Goal: Book appointment/travel/reservation

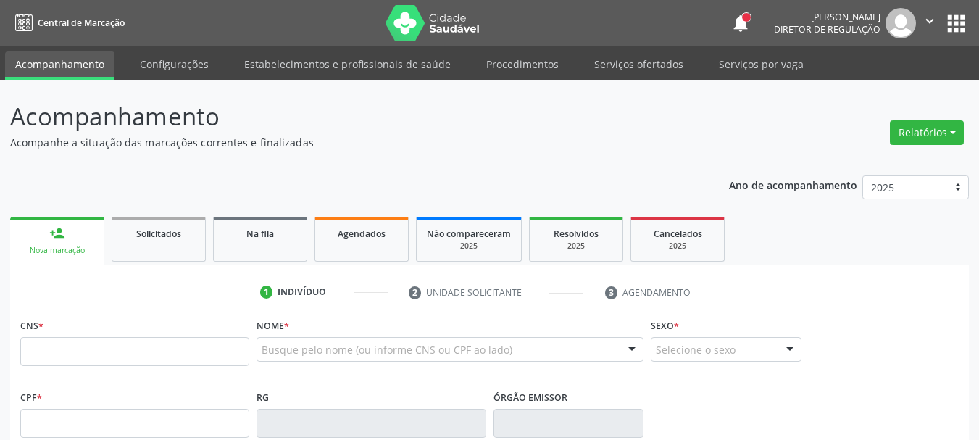
scroll to position [278, 0]
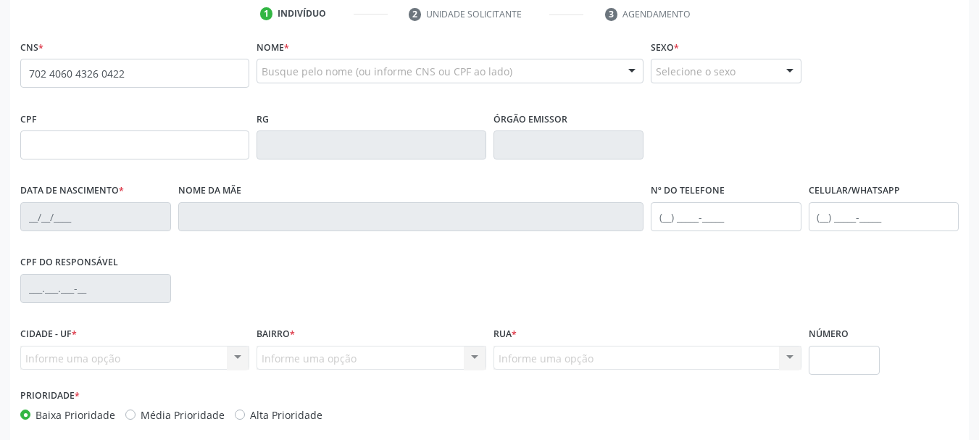
type input "702 4060 4326 0422"
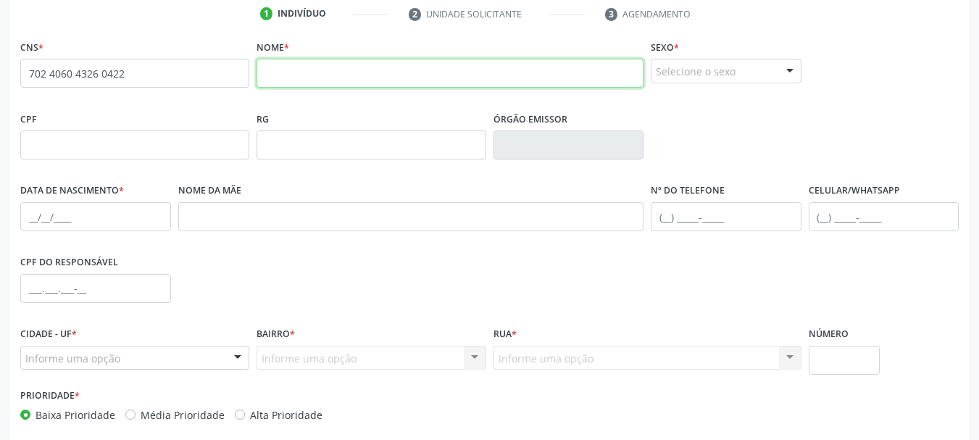
click at [372, 78] on input "text" at bounding box center [450, 73] width 387 height 29
type input "e"
type input "[PERSON_NAME]"
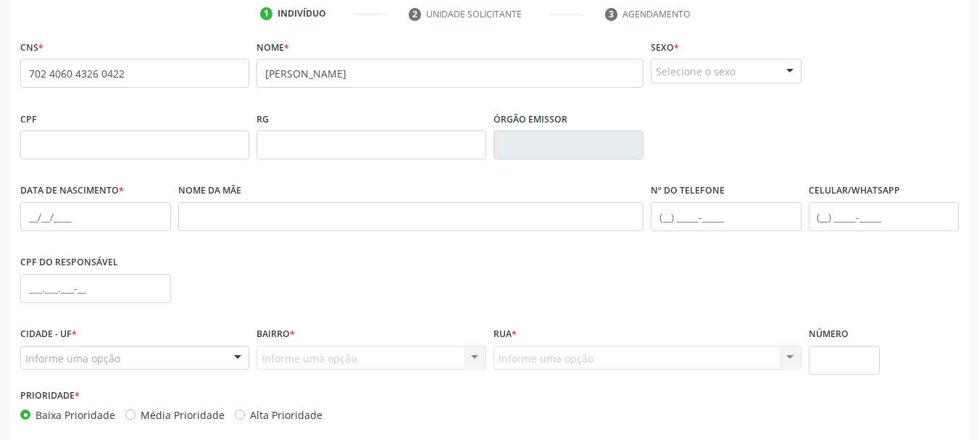
click at [733, 62] on div "Selecione o sexo" at bounding box center [726, 71] width 151 height 25
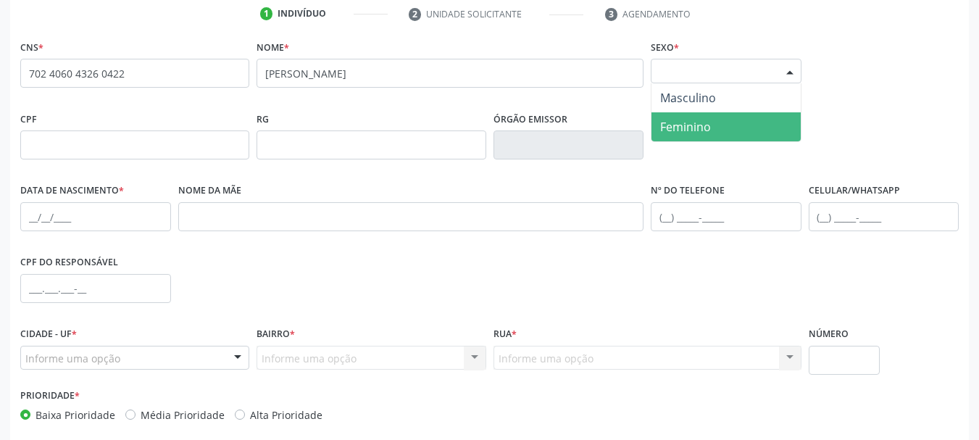
click at [707, 131] on span "Feminino" at bounding box center [685, 127] width 51 height 16
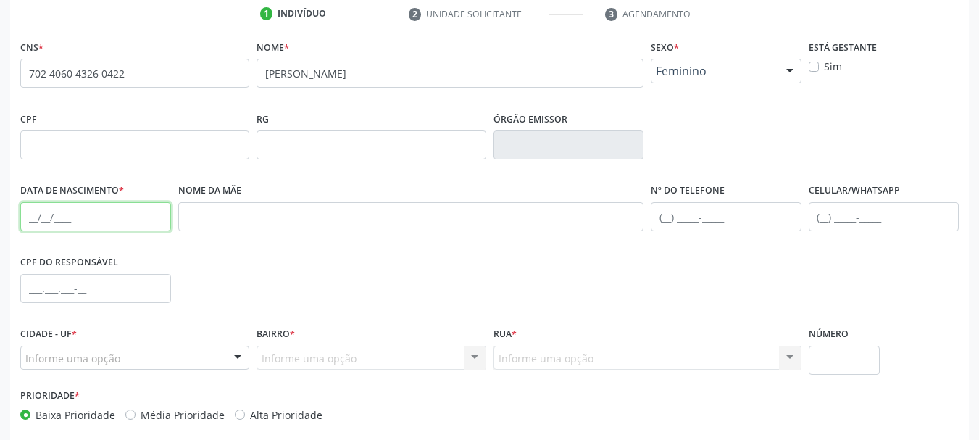
click at [30, 218] on input "text" at bounding box center [95, 216] width 151 height 29
type input "[DATE]"
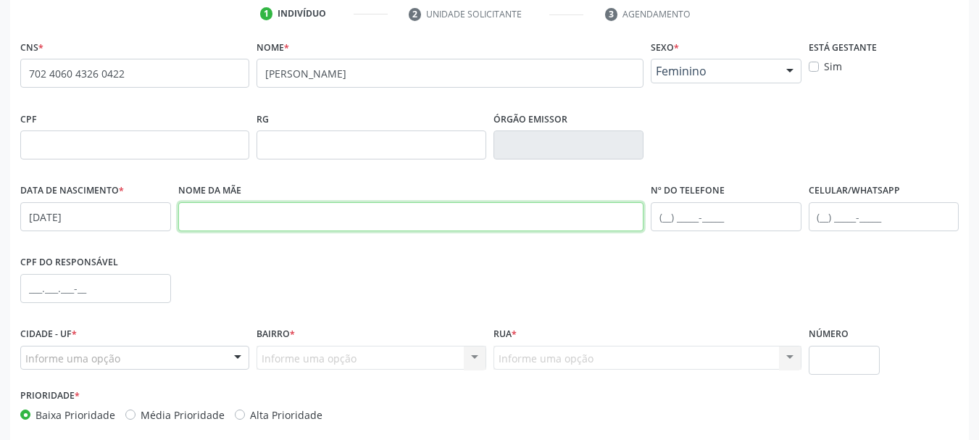
click at [251, 223] on input "text" at bounding box center [411, 216] width 466 height 29
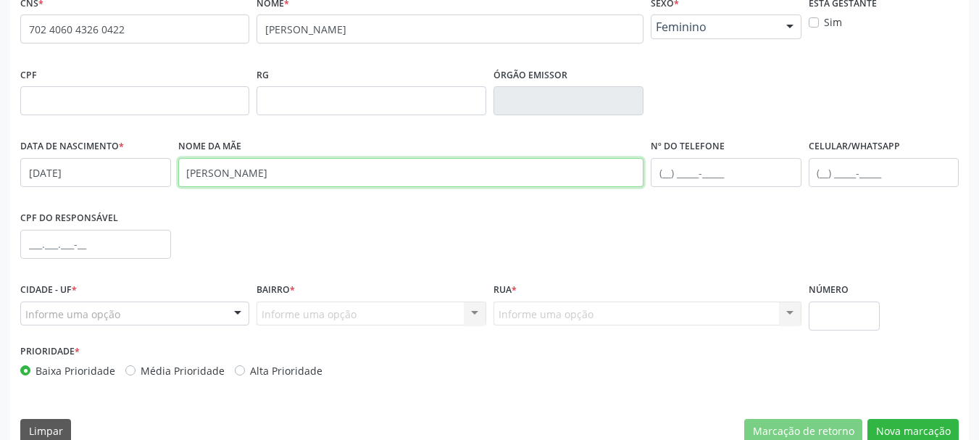
scroll to position [346, 0]
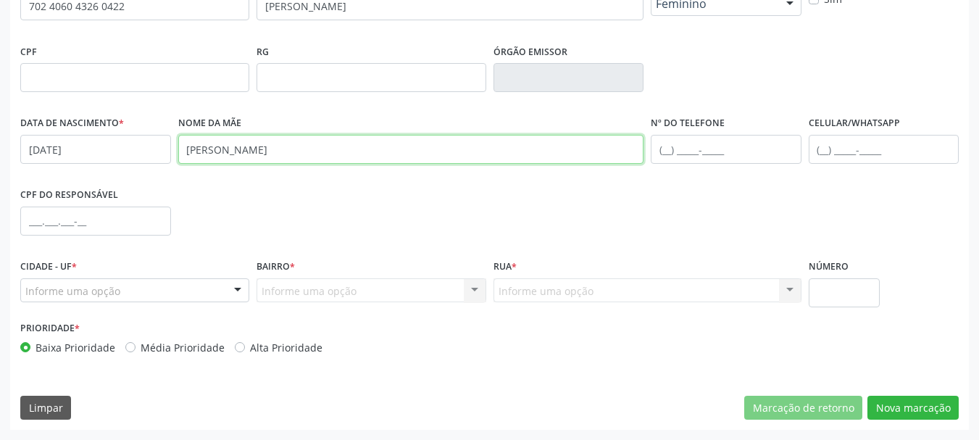
type input "[PERSON_NAME]"
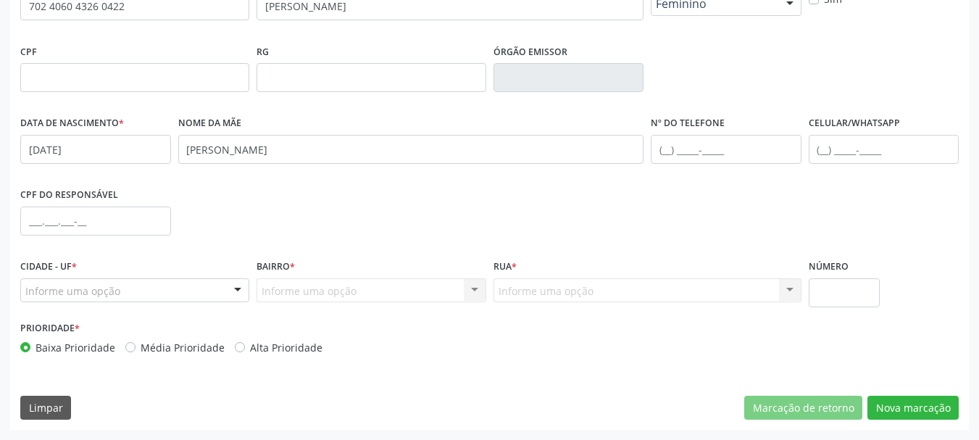
click at [134, 289] on div "Informe uma opção" at bounding box center [134, 290] width 229 height 25
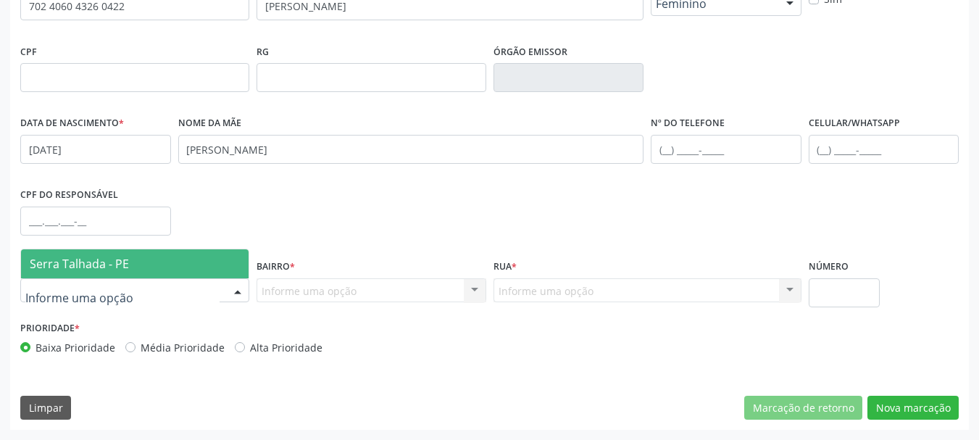
click at [139, 273] on span "Serra Talhada - PE" at bounding box center [135, 263] width 228 height 29
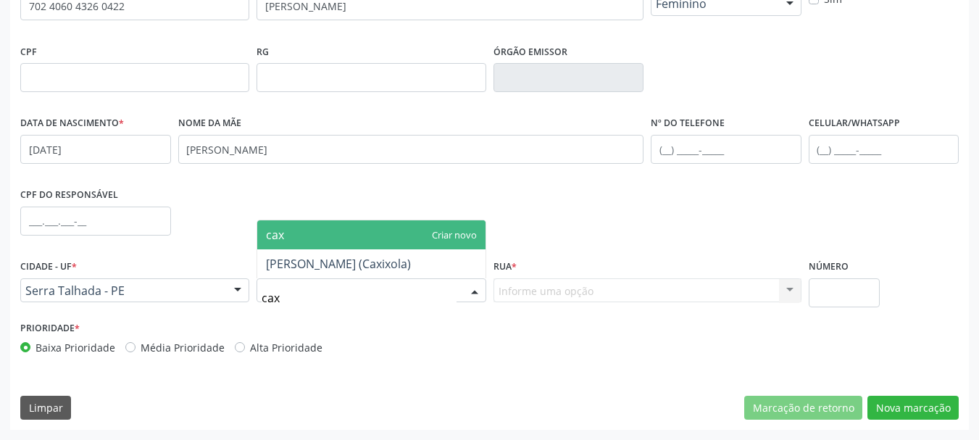
type input "caxi"
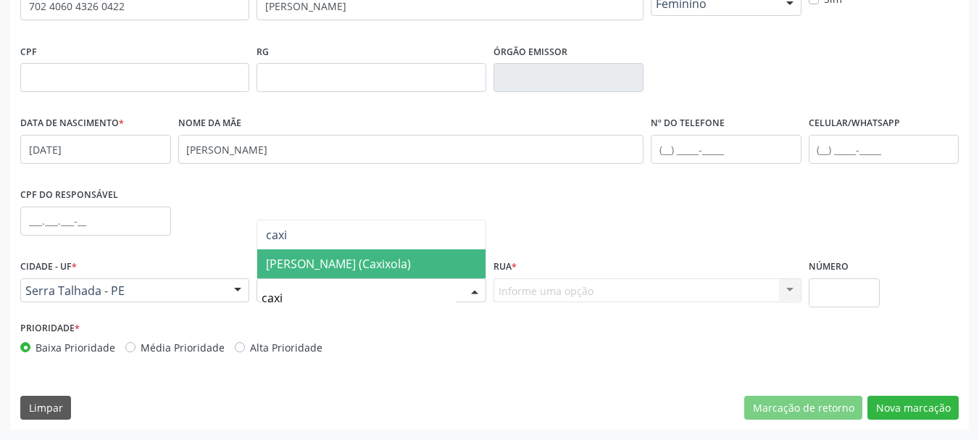
click at [331, 259] on span "[PERSON_NAME] (Caxixola)" at bounding box center [338, 264] width 145 height 16
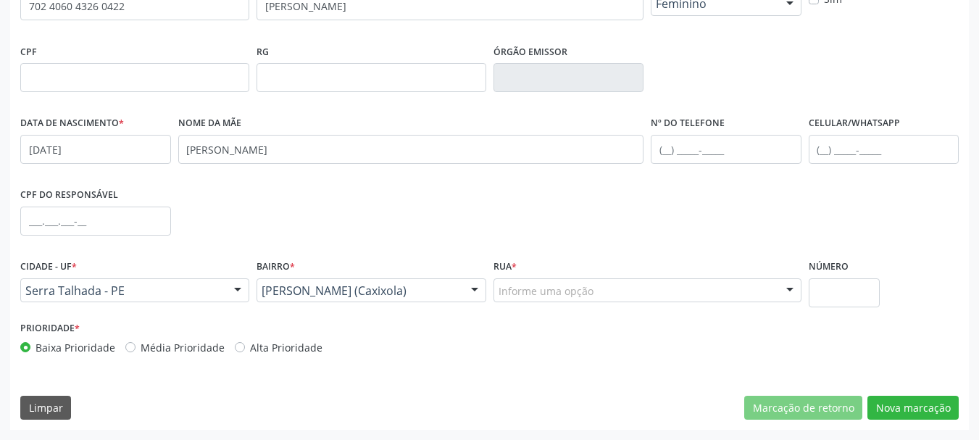
click at [534, 301] on div "Informe uma opção" at bounding box center [647, 290] width 308 height 25
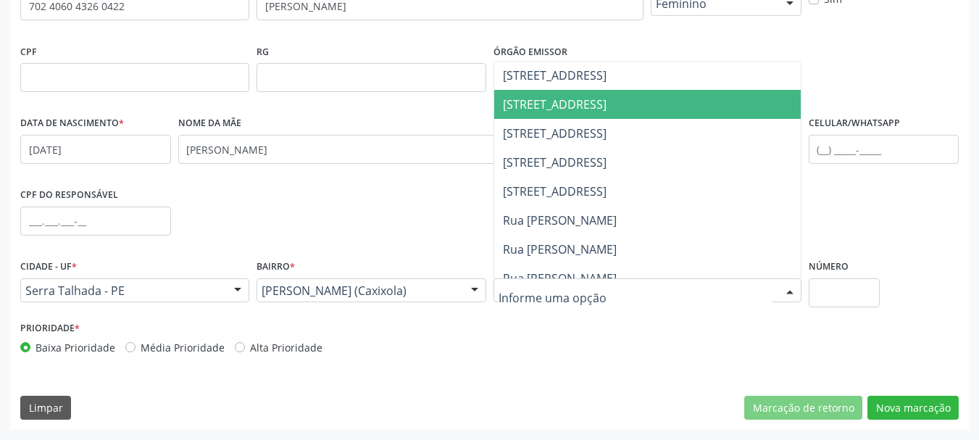
scroll to position [362, 0]
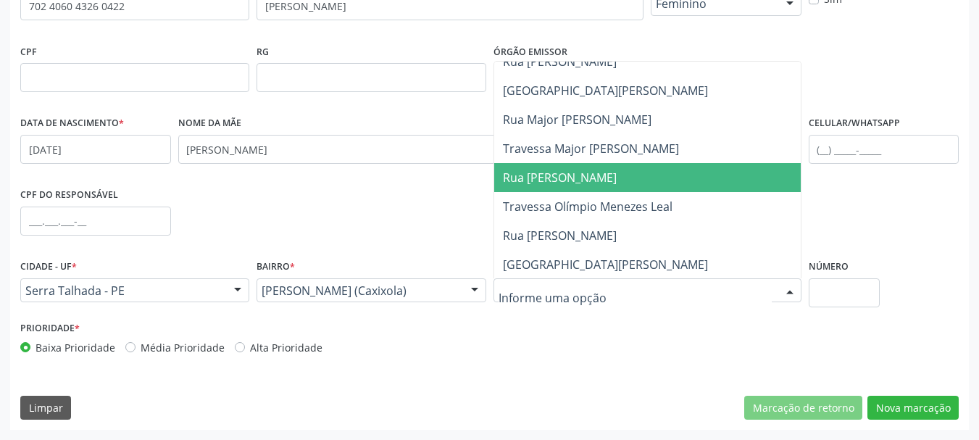
click at [617, 172] on span "Rua [PERSON_NAME]" at bounding box center [560, 178] width 114 height 16
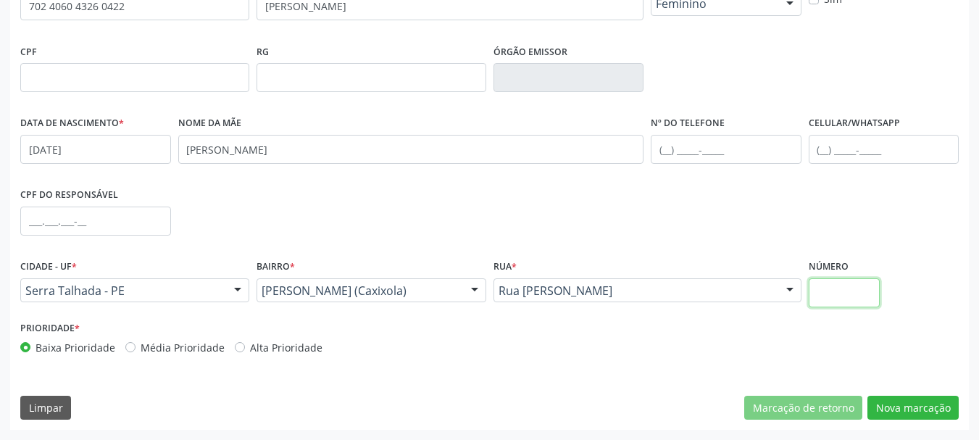
click at [843, 291] on input "text" at bounding box center [845, 292] width 72 height 29
type input "00"
click at [555, 355] on div "Prioridade * Baixa Prioridade Média Prioridade Alta Prioridade" at bounding box center [490, 341] width 946 height 48
click at [890, 412] on button "Nova marcação" at bounding box center [912, 408] width 91 height 25
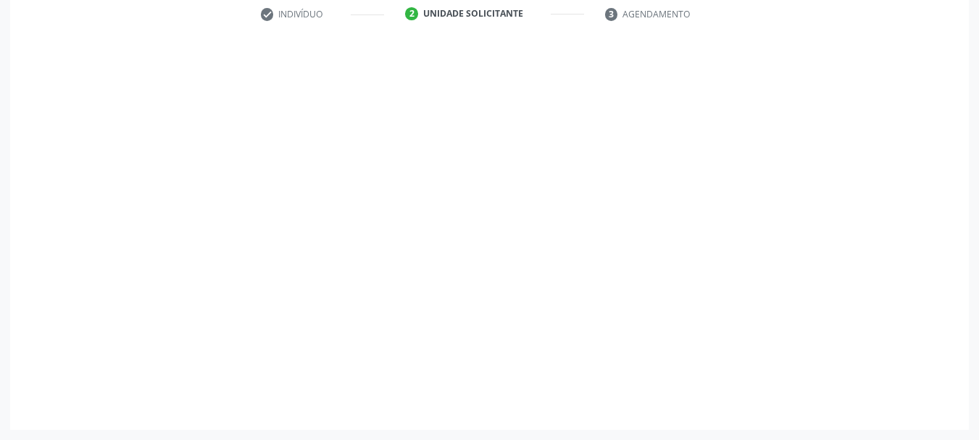
scroll to position [278, 0]
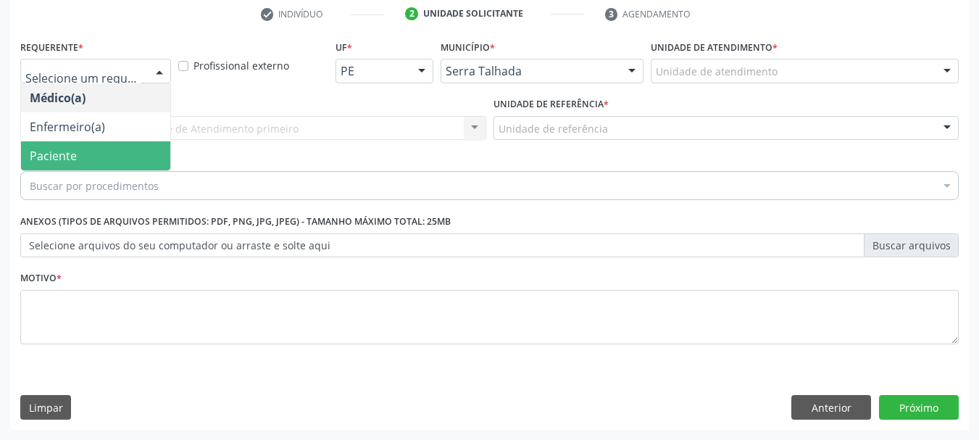
click at [64, 149] on span "Paciente" at bounding box center [53, 156] width 47 height 16
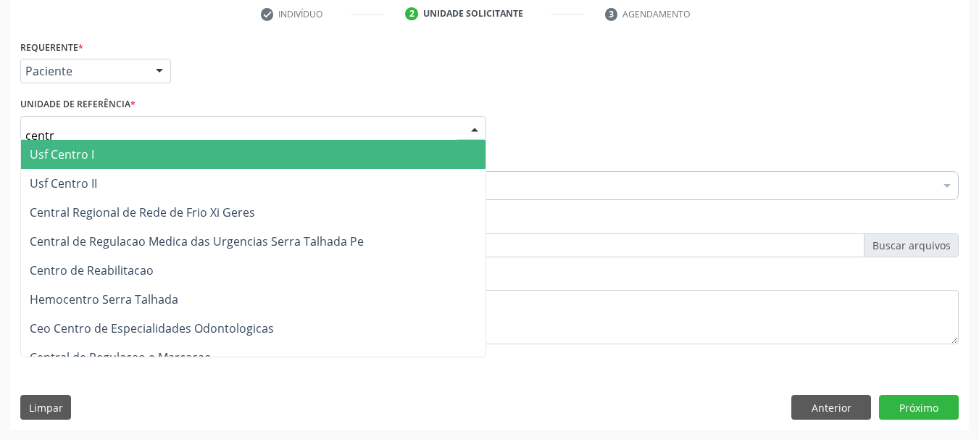
type input "centro"
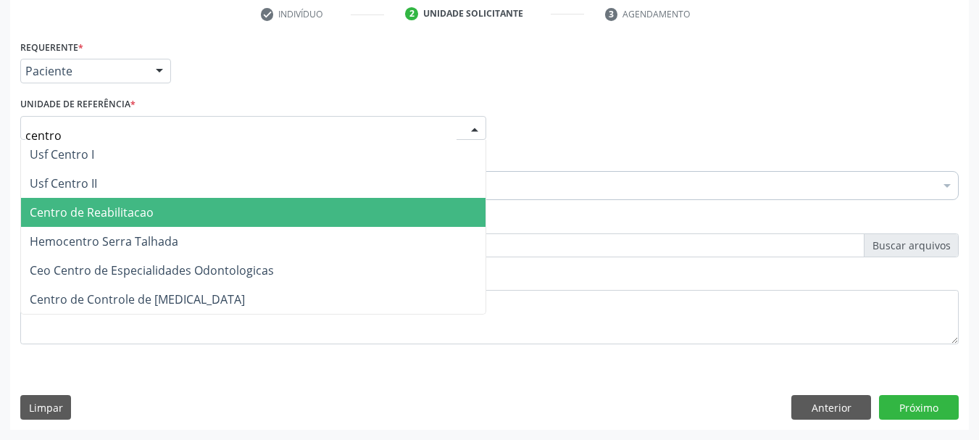
click at [107, 207] on span "Centro de Reabilitacao" at bounding box center [92, 212] width 124 height 16
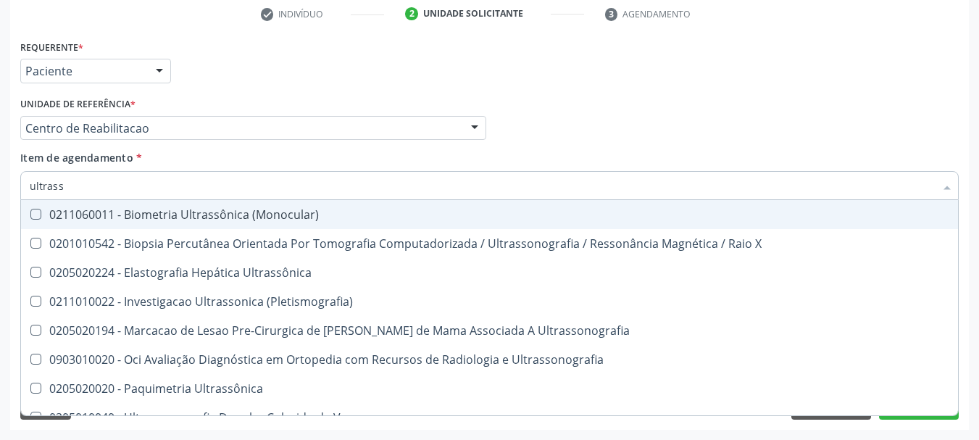
type input "ultrasso"
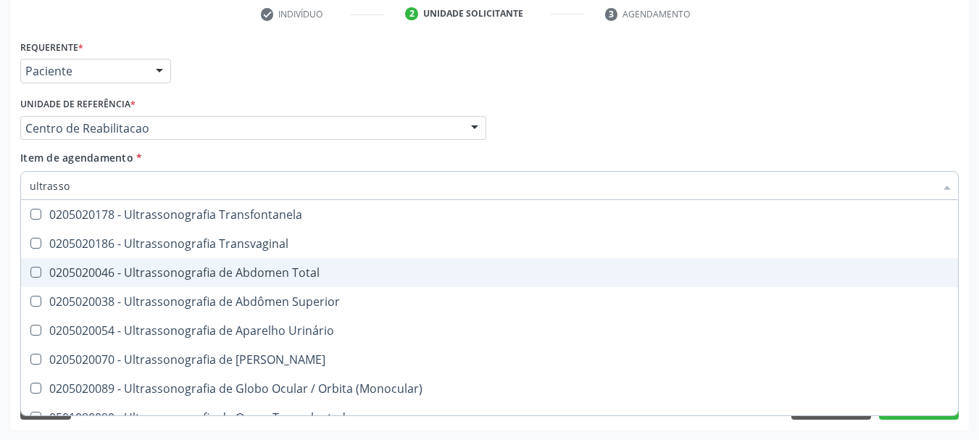
click at [308, 275] on div "0205020046 - Ultrassonografia de Abdomen Total" at bounding box center [490, 273] width 920 height 12
checkbox Total "true"
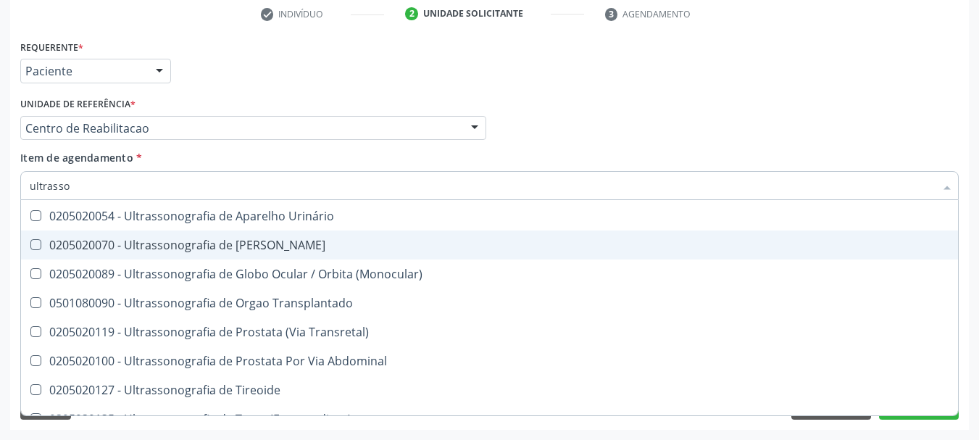
scroll to position [422, 0]
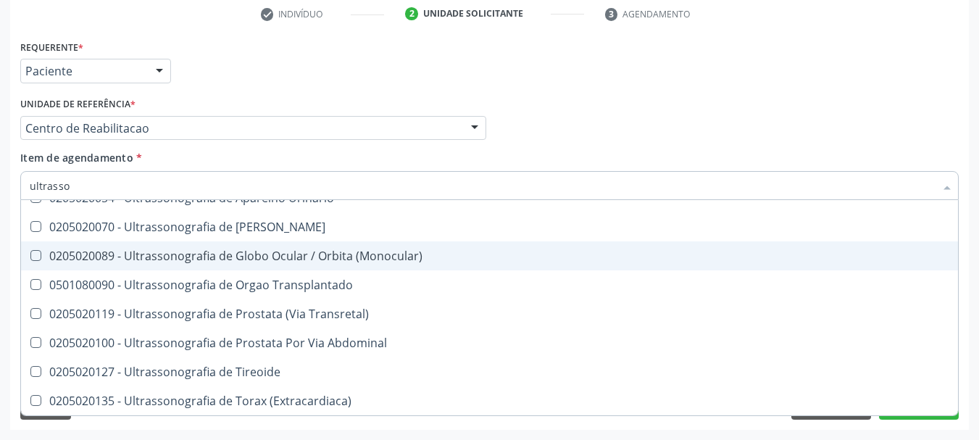
click at [566, 120] on div "Médico Solicitante Por favor, selecione a Unidade de Atendimento primeiro Nenhu…" at bounding box center [490, 121] width 946 height 57
checkbox \(Pletismografia\) "true"
checkbox Total "false"
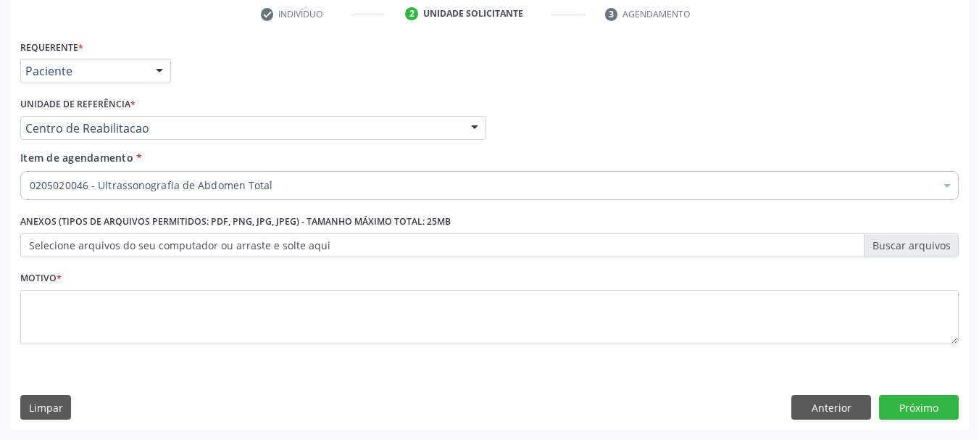
scroll to position [0, 0]
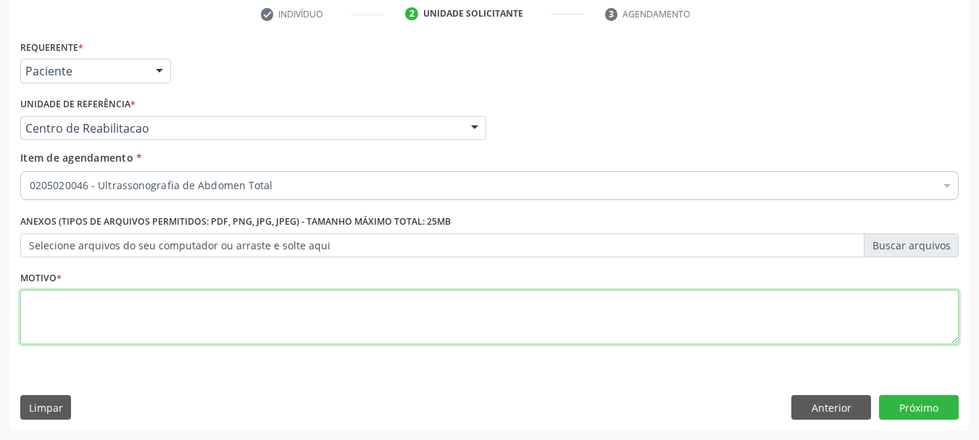
click at [279, 293] on textarea at bounding box center [489, 317] width 938 height 55
type textarea "..."
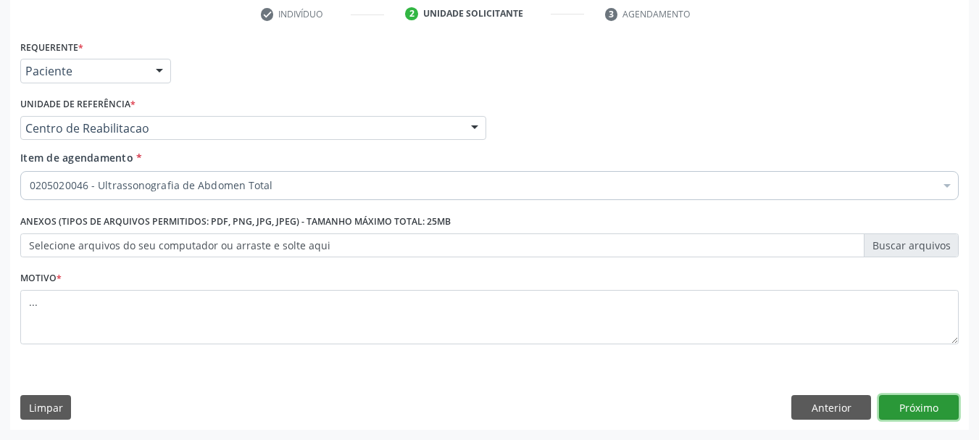
click at [924, 407] on button "Próximo" at bounding box center [919, 407] width 80 height 25
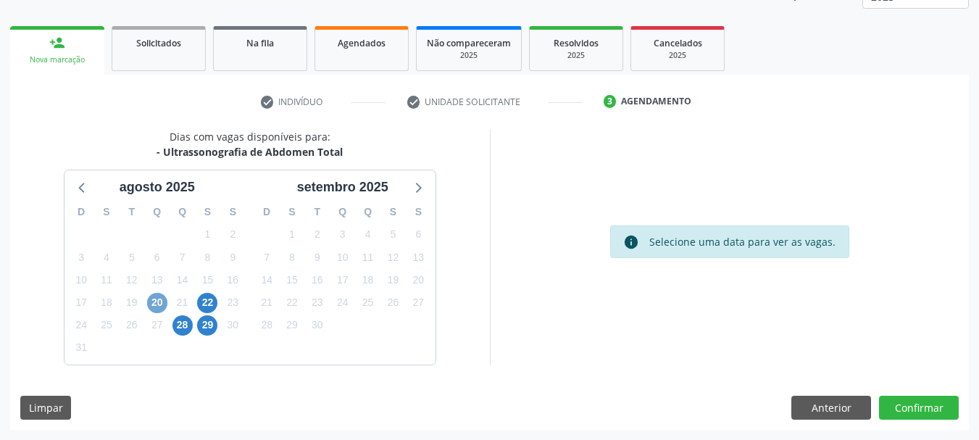
click at [157, 310] on span "20" at bounding box center [157, 303] width 20 height 20
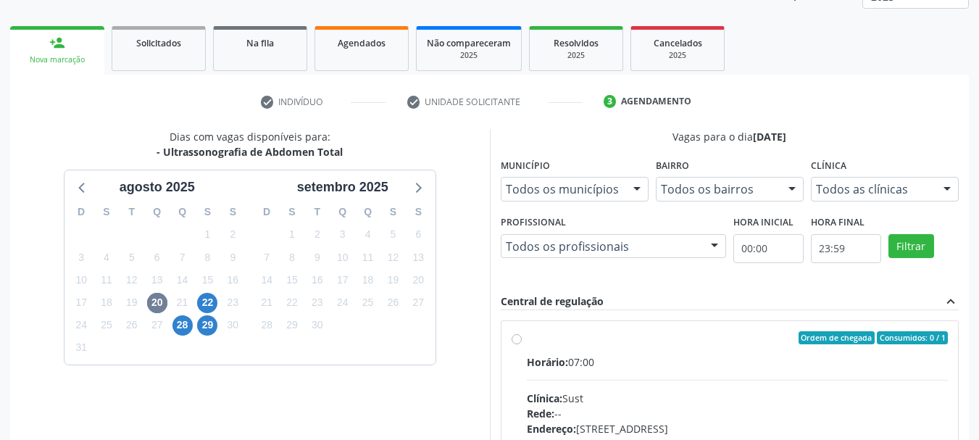
click at [527, 338] on label "Ordem de chegada Consumidos: 0 / 1 Horário: 07:00 Clínica: Sust Rede: -- Endere…" at bounding box center [738, 442] width 422 height 222
click at [515, 338] on input "Ordem de chegada Consumidos: 0 / 1 Horário: 07:00 Clínica: Sust Rede: -- Endere…" at bounding box center [517, 337] width 10 height 13
radio input "true"
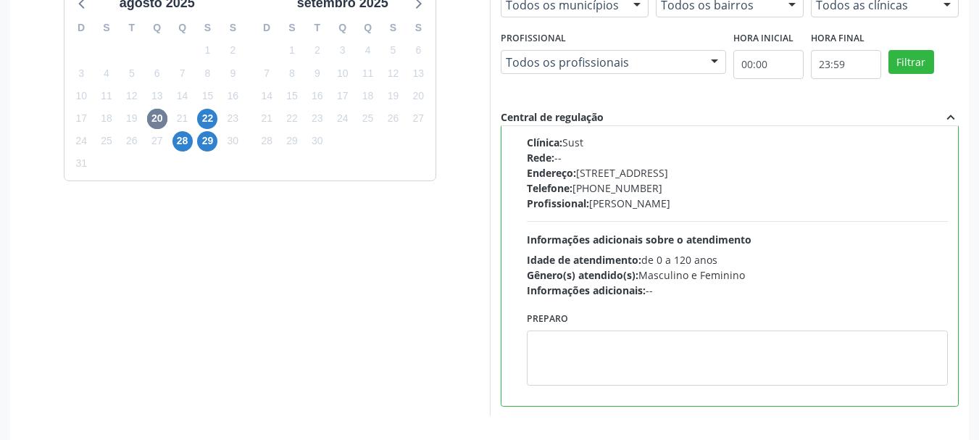
scroll to position [426, 0]
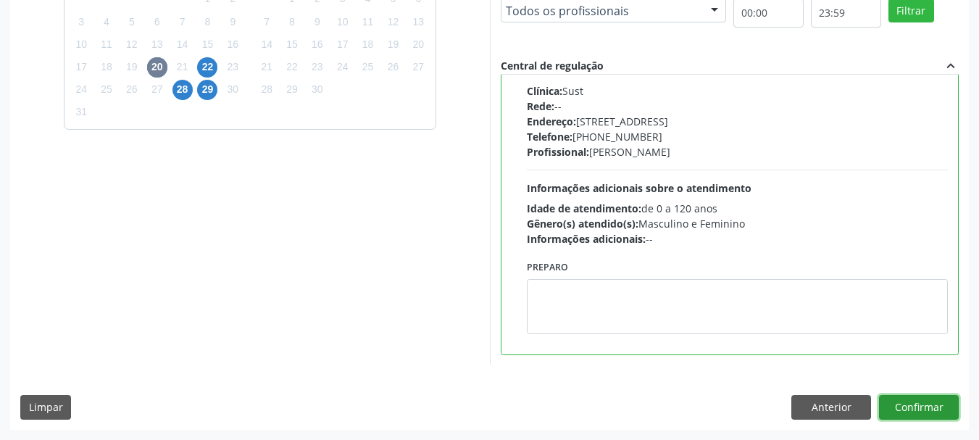
click at [904, 413] on button "Confirmar" at bounding box center [919, 407] width 80 height 25
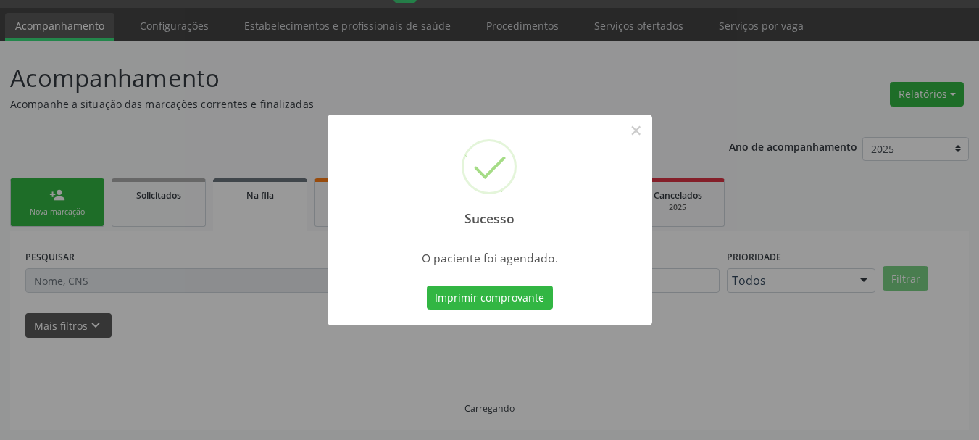
scroll to position [38, 0]
click at [458, 289] on button "Imprimir comprovante" at bounding box center [490, 297] width 126 height 25
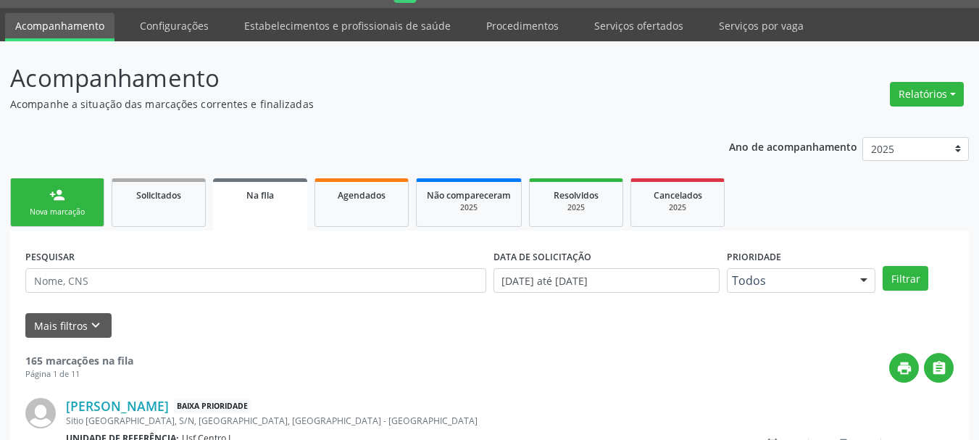
scroll to position [0, 0]
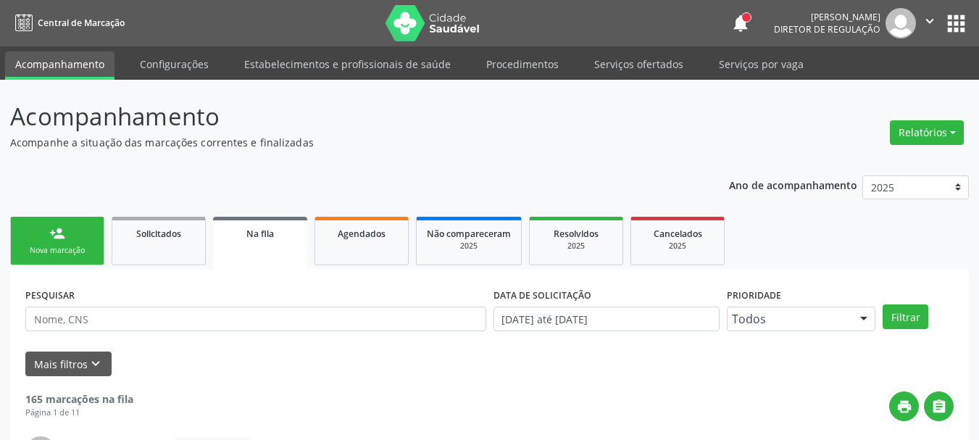
click at [929, 21] on icon "" at bounding box center [930, 21] width 16 height 16
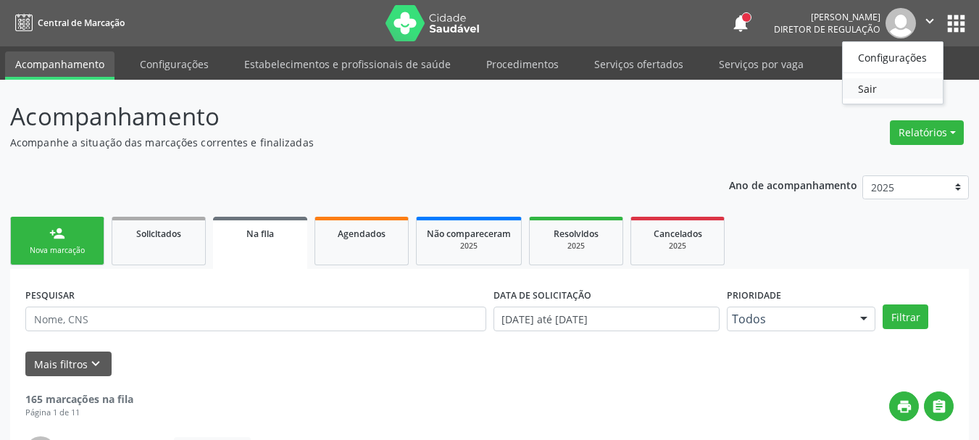
click at [872, 88] on link "Sair" at bounding box center [893, 88] width 100 height 20
